Goal: Find contact information: Find contact information

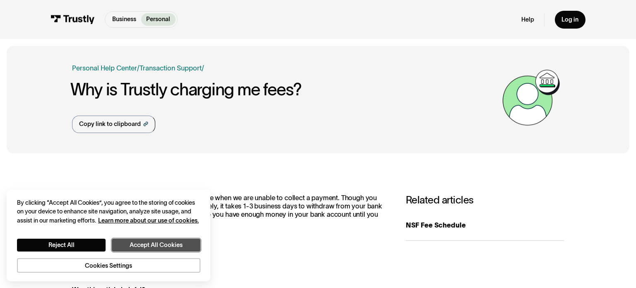
click at [158, 245] on button "Accept All Cookies" at bounding box center [156, 245] width 89 height 13
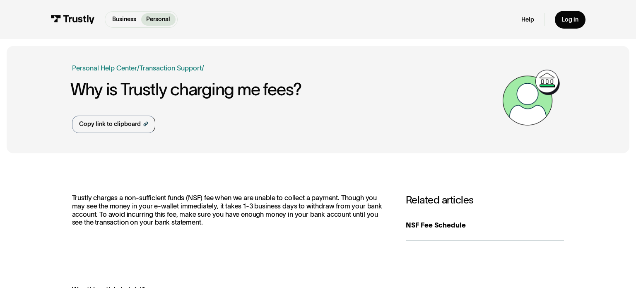
click at [169, 24] on link "Personal" at bounding box center [158, 19] width 34 height 12
